Goal: Information Seeking & Learning: Learn about a topic

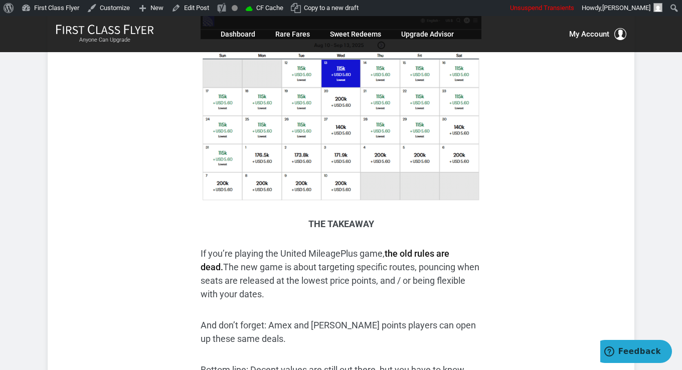
scroll to position [2408, 0]
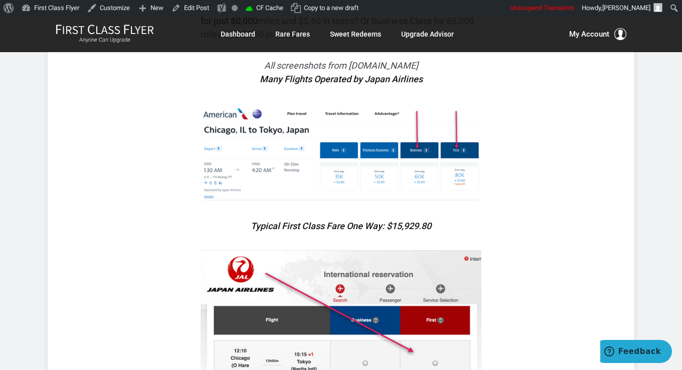
scroll to position [1555, 0]
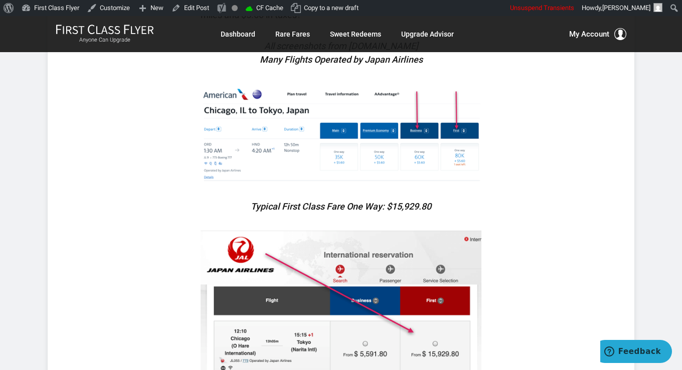
click at [314, 133] on img at bounding box center [341, 133] width 281 height 99
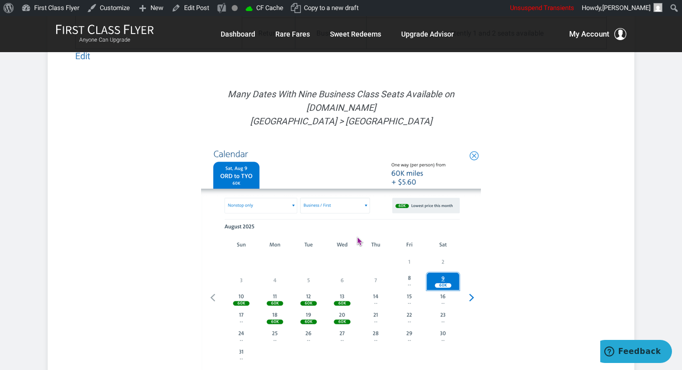
scroll to position [3662, 0]
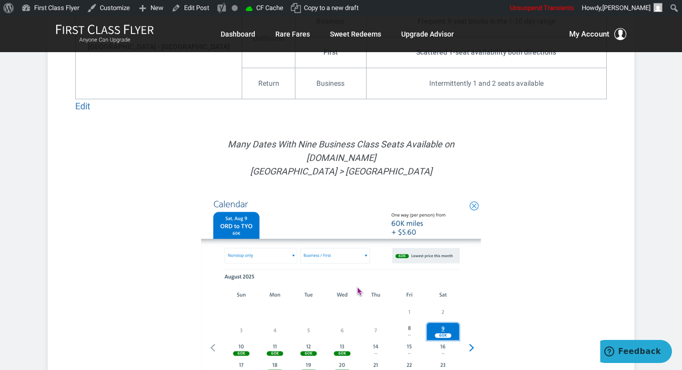
click at [461, 216] on img at bounding box center [341, 308] width 280 height 224
click at [440, 289] on img at bounding box center [341, 308] width 280 height 224
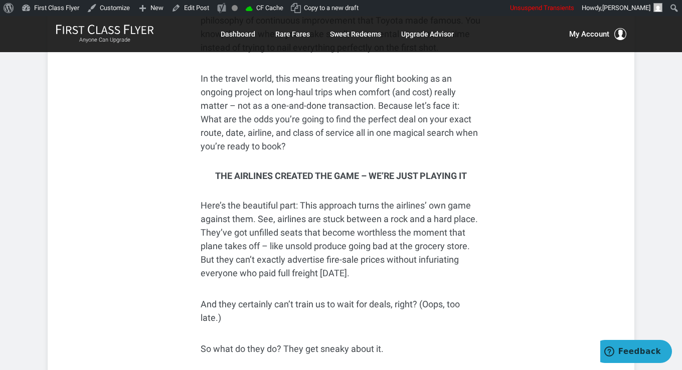
scroll to position [853, 0]
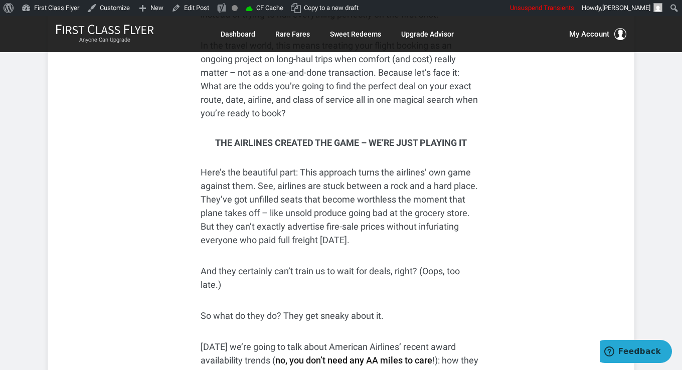
click at [461, 191] on p "Here’s the beautiful part: This approach turns the airlines’ own game against t…" at bounding box center [341, 206] width 281 height 81
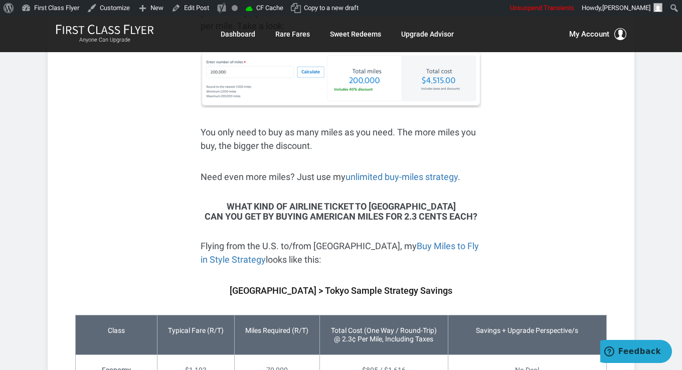
scroll to position [2157, 0]
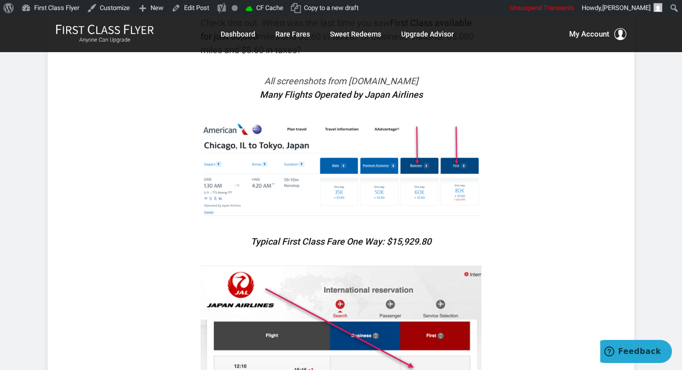
scroll to position [1505, 0]
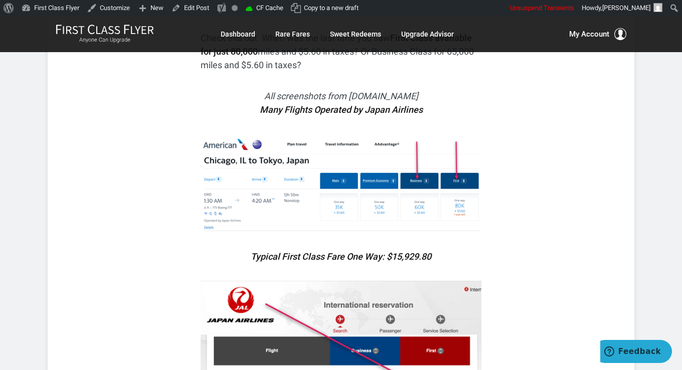
click at [351, 157] on img at bounding box center [341, 183] width 281 height 99
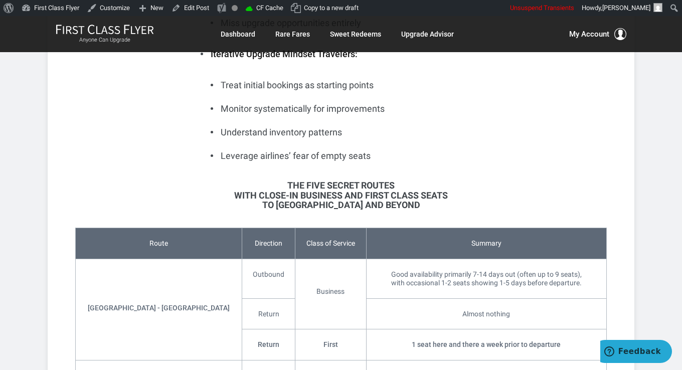
scroll to position [3010, 0]
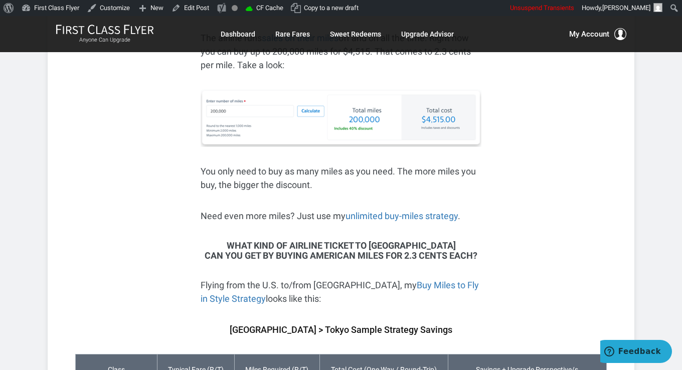
scroll to position [1906, 0]
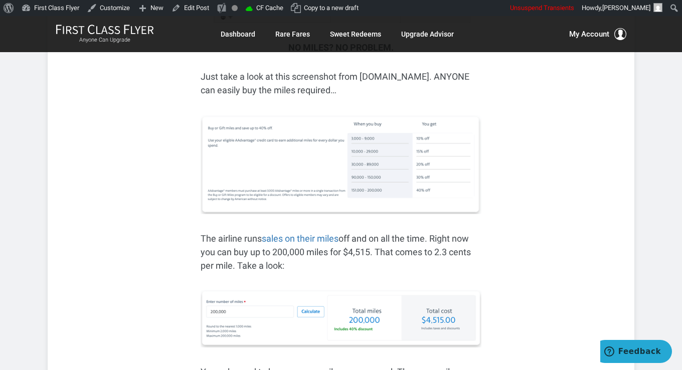
click at [337, 156] on img at bounding box center [341, 163] width 281 height 99
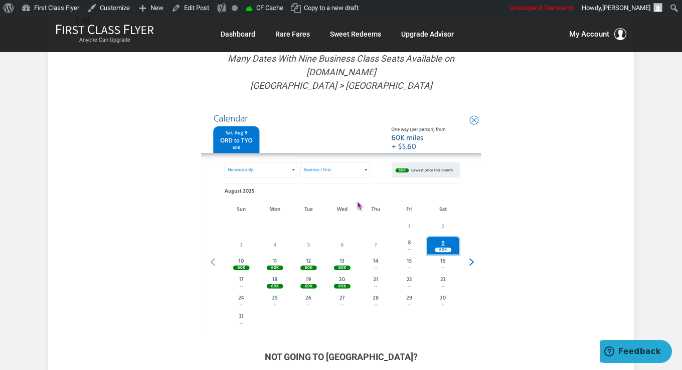
scroll to position [3712, 0]
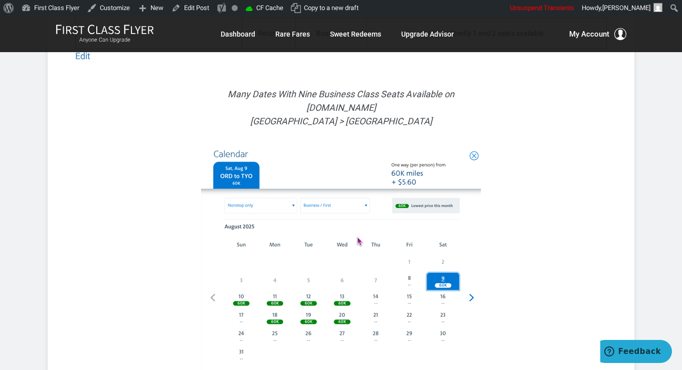
click at [330, 181] on img at bounding box center [341, 257] width 280 height 224
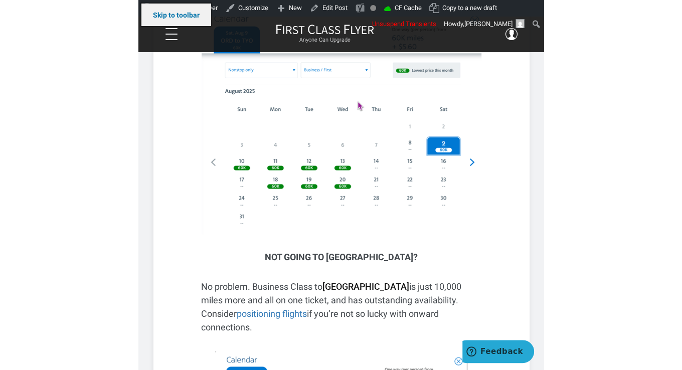
scroll to position [3804, 0]
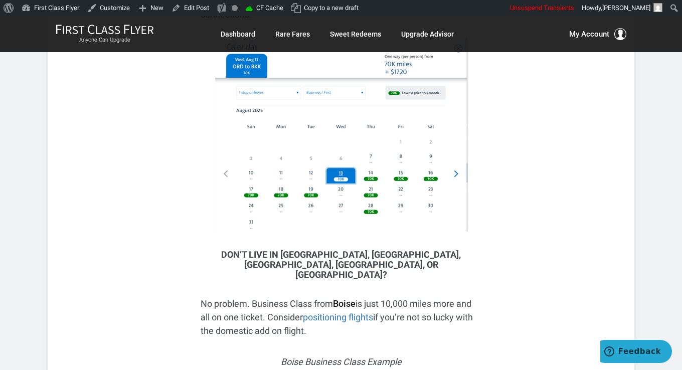
scroll to position [4055, 0]
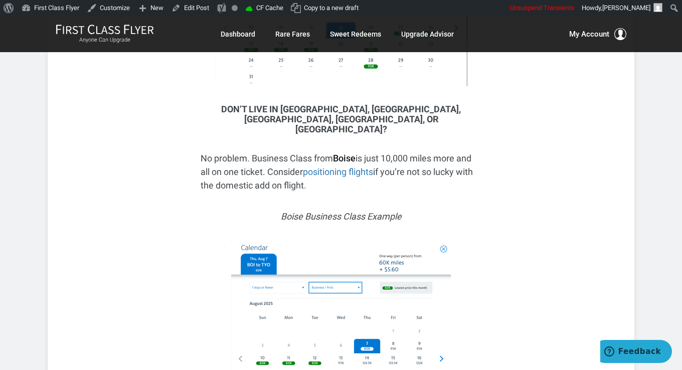
click at [368, 241] on img at bounding box center [341, 325] width 220 height 169
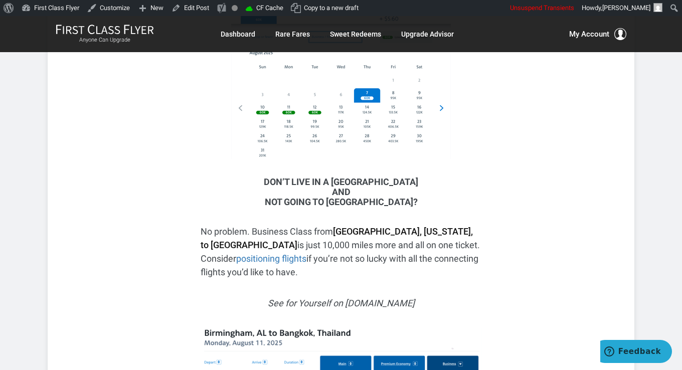
scroll to position [4758, 0]
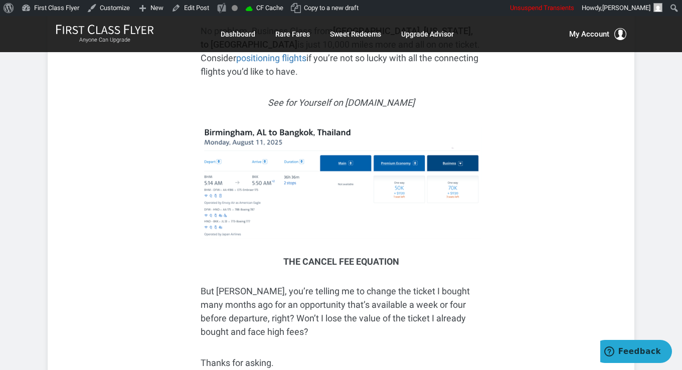
click at [350, 135] on img at bounding box center [341, 183] width 281 height 112
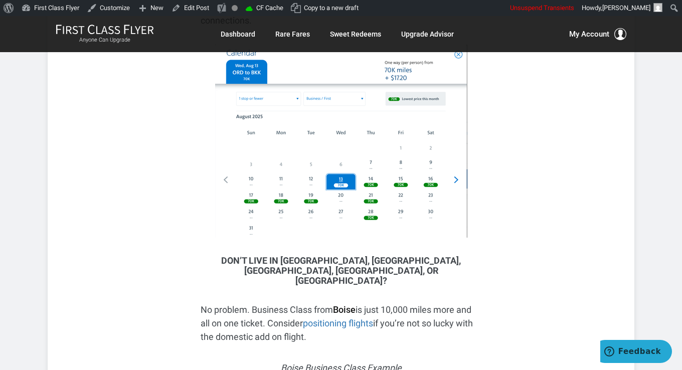
scroll to position [3855, 0]
